Goal: Check status: Check status

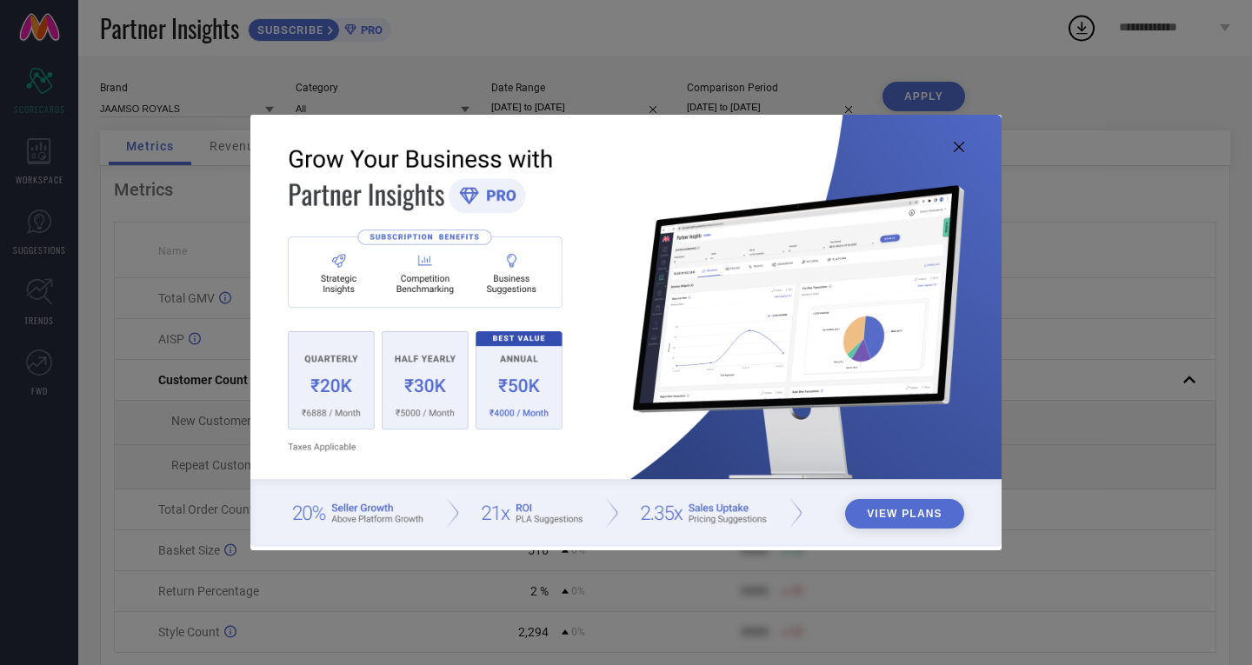
click at [954, 149] on icon at bounding box center [959, 147] width 10 height 10
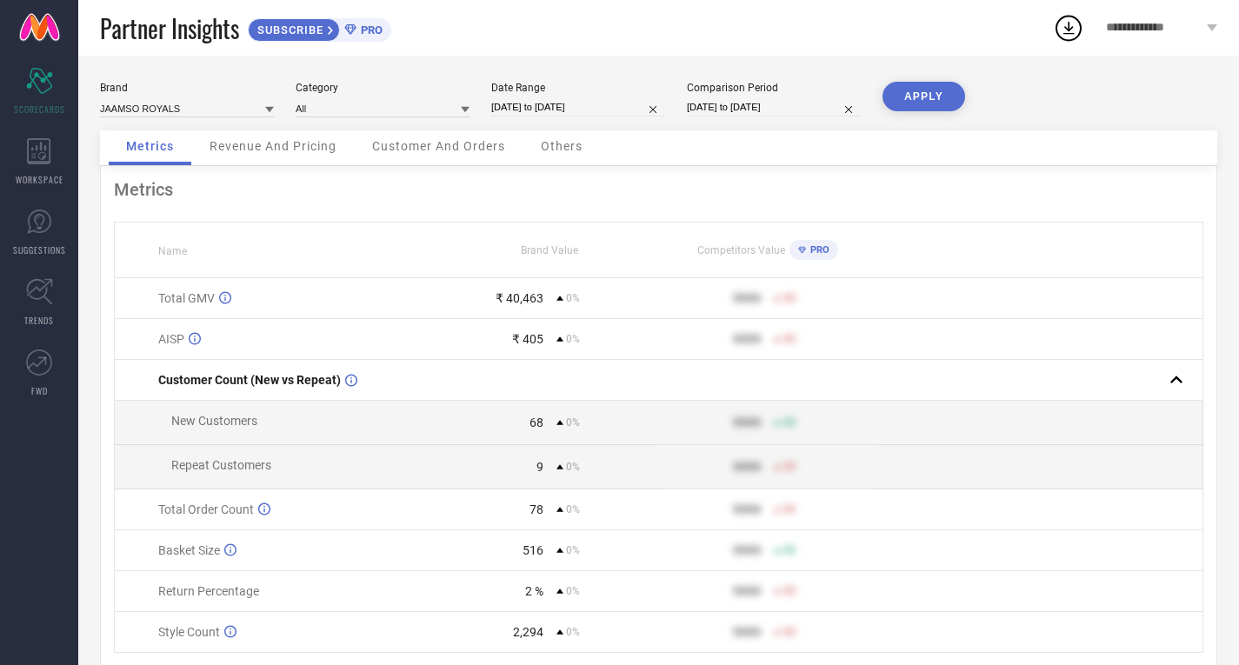
click at [580, 104] on input "[DATE] to [DATE]" at bounding box center [578, 107] width 174 height 18
select select "8"
select select "2025"
select select "9"
select select "2025"
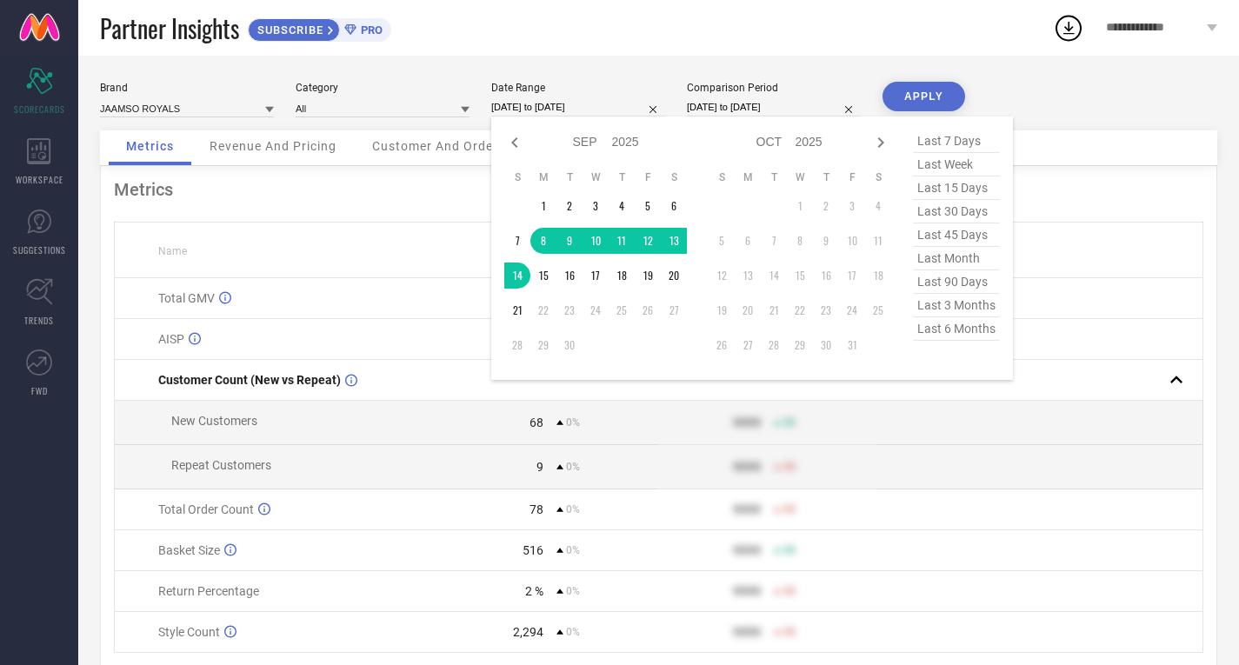
click at [938, 136] on span "last 7 days" at bounding box center [956, 141] width 87 height 23
type input "[DATE] to [DATE]"
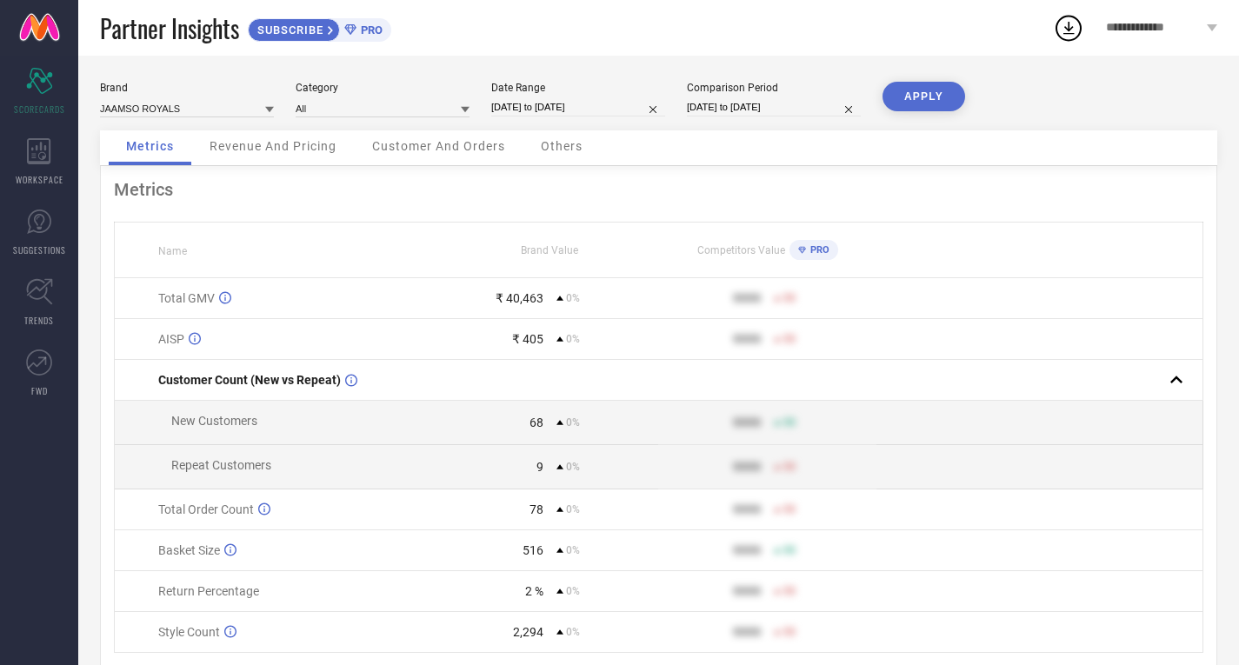
select select "8"
select select "2025"
select select "9"
select select "2025"
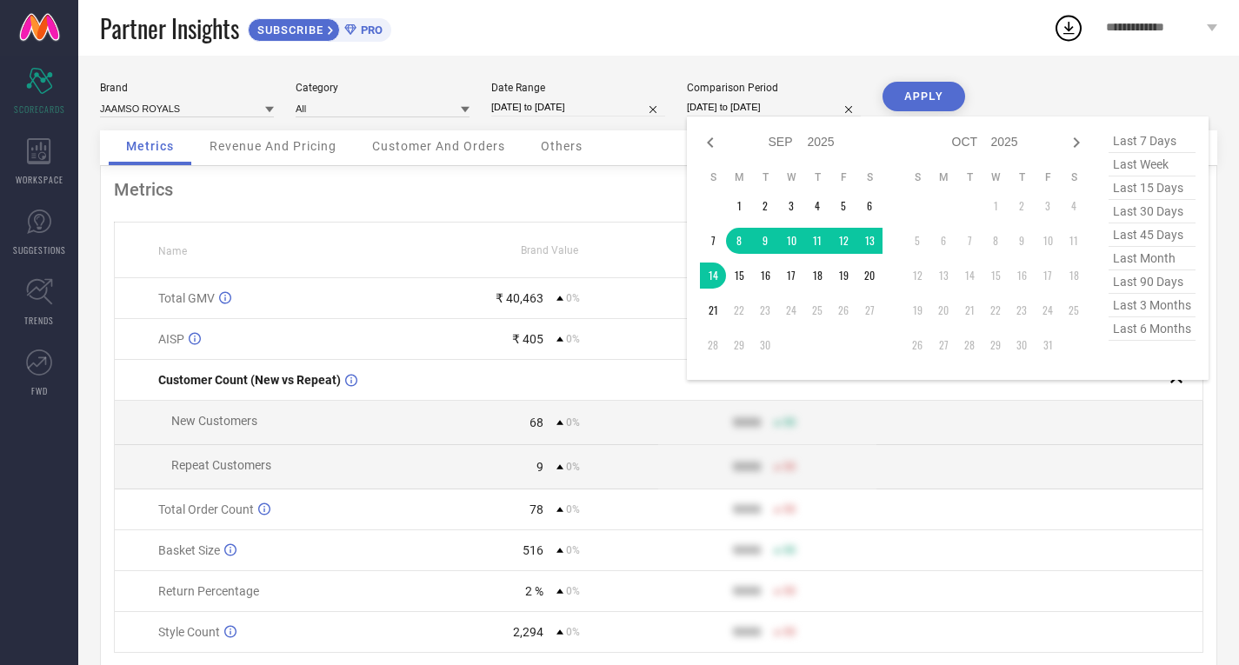
click at [739, 110] on input "[DATE] to [DATE]" at bounding box center [774, 107] width 174 height 18
click at [1161, 141] on span "last 7 days" at bounding box center [1151, 141] width 87 height 23
type input "[DATE] to [DATE]"
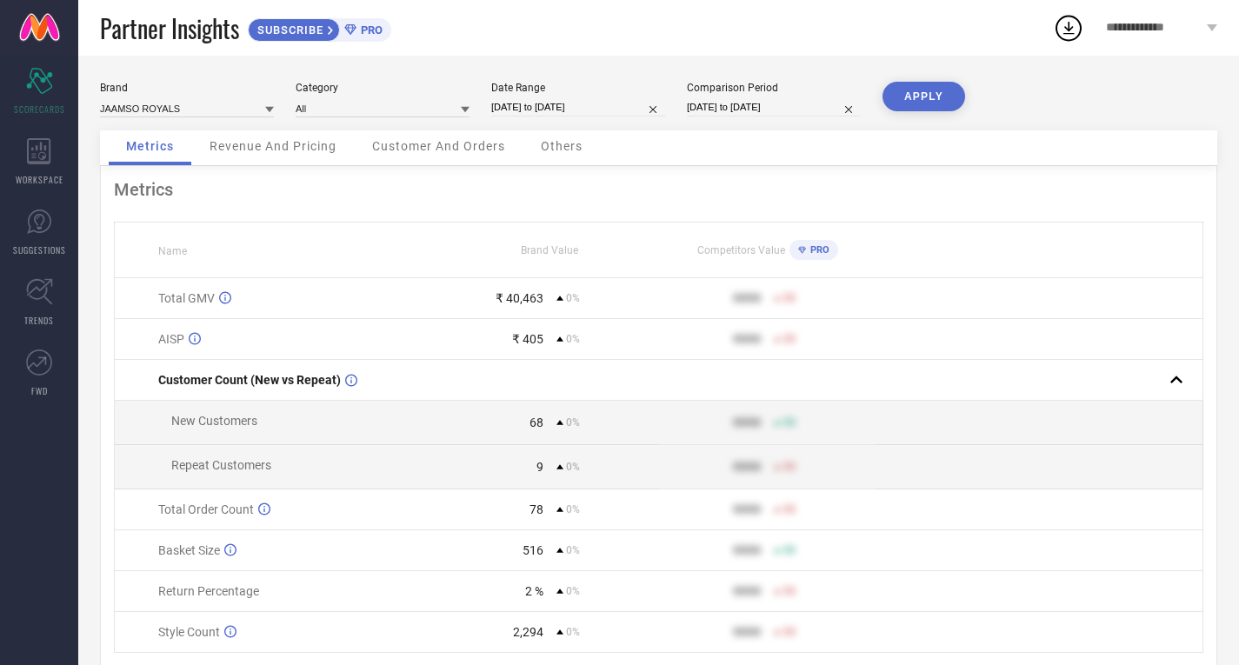
click at [911, 90] on button "APPLY" at bounding box center [923, 97] width 83 height 30
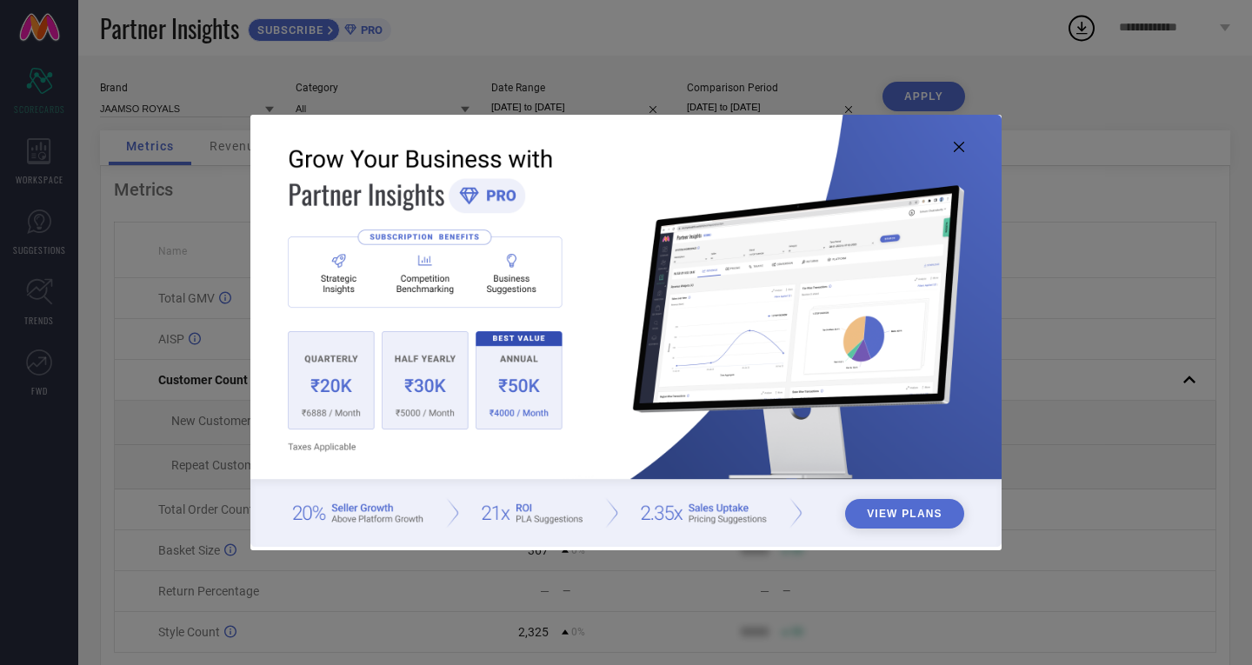
click at [955, 145] on icon at bounding box center [959, 147] width 10 height 10
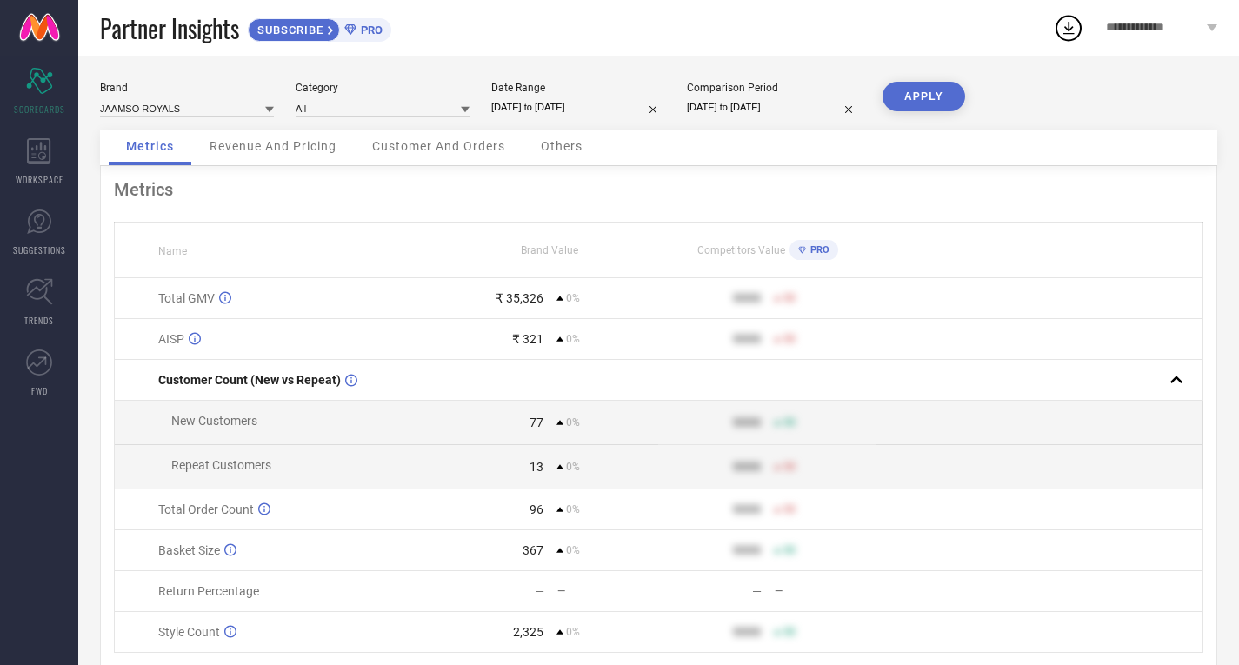
click at [540, 100] on input "[DATE] to [DATE]" at bounding box center [578, 107] width 174 height 18
select select "8"
select select "2025"
select select "9"
select select "2025"
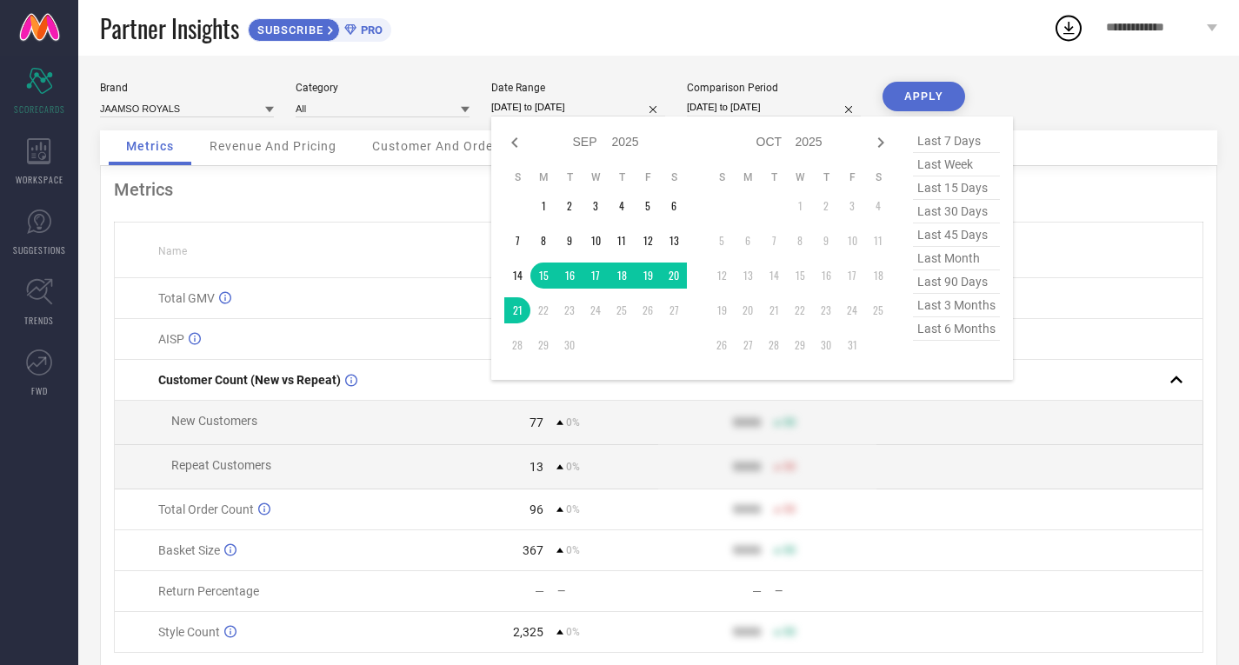
click at [928, 132] on span "last 7 days" at bounding box center [956, 141] width 87 height 23
type input "[DATE] to [DATE]"
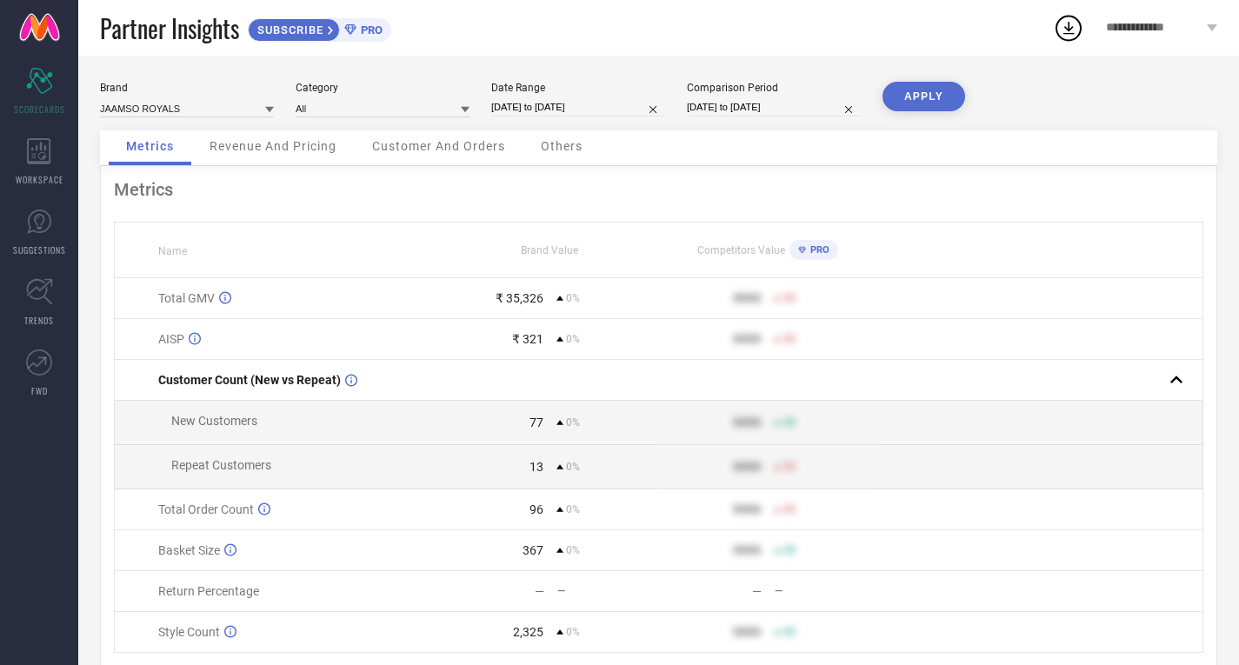
select select "8"
select select "2025"
select select "9"
select select "2025"
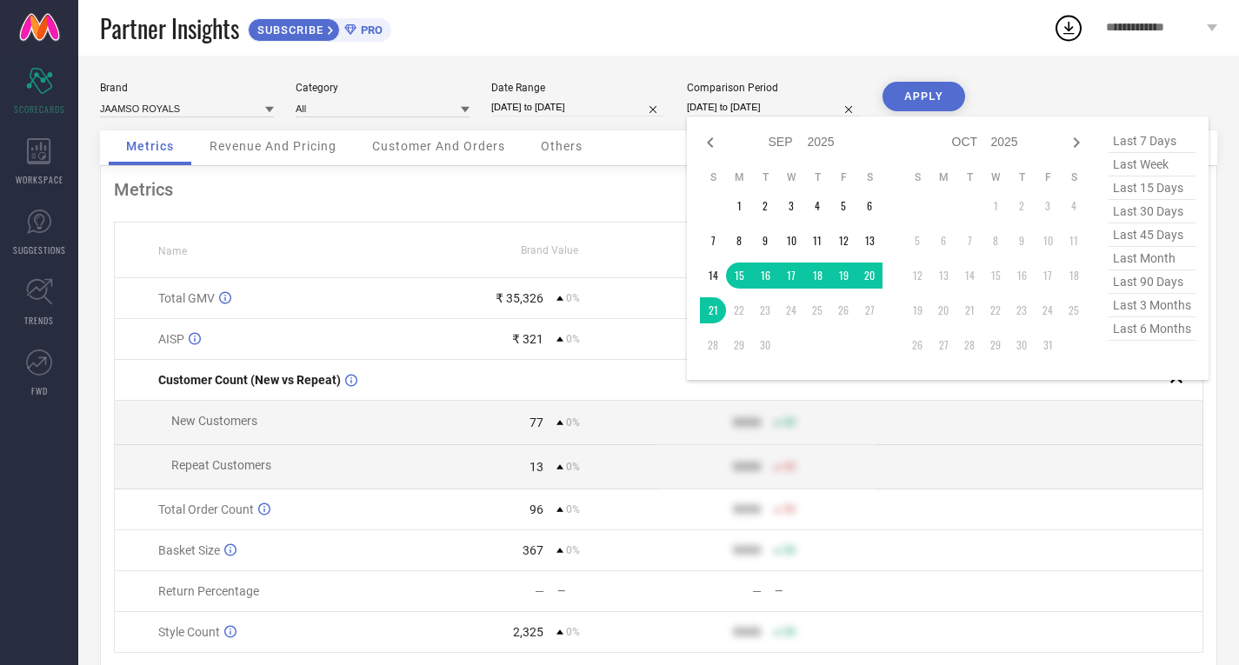
click at [762, 109] on input "[DATE] to [DATE]" at bounding box center [774, 107] width 174 height 18
click at [1143, 135] on span "last 7 days" at bounding box center [1151, 141] width 87 height 23
type input "[DATE] to [DATE]"
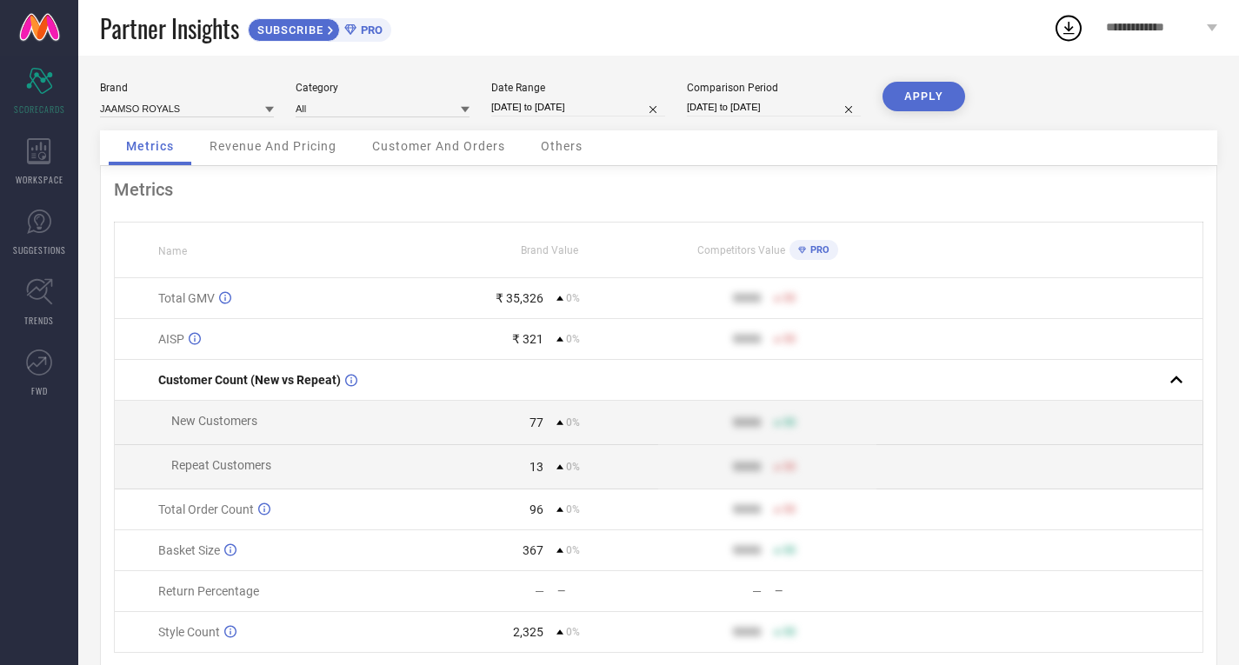
click at [911, 98] on button "APPLY" at bounding box center [923, 97] width 83 height 30
click at [923, 88] on button "APPLY" at bounding box center [923, 97] width 83 height 30
